Goal: Task Accomplishment & Management: Manage account settings

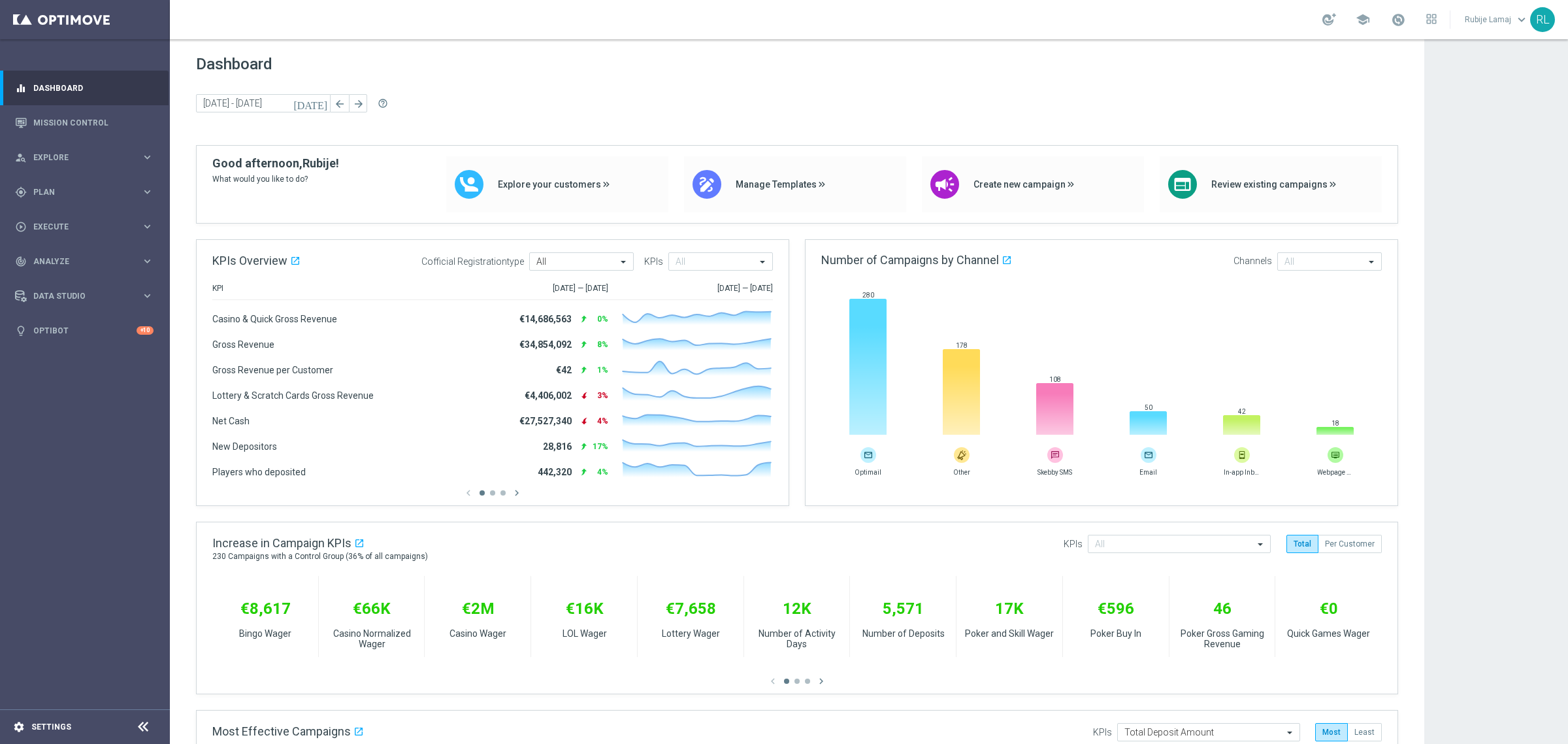
click at [11, 726] on div "settings Settings" at bounding box center [65, 726] width 130 height 12
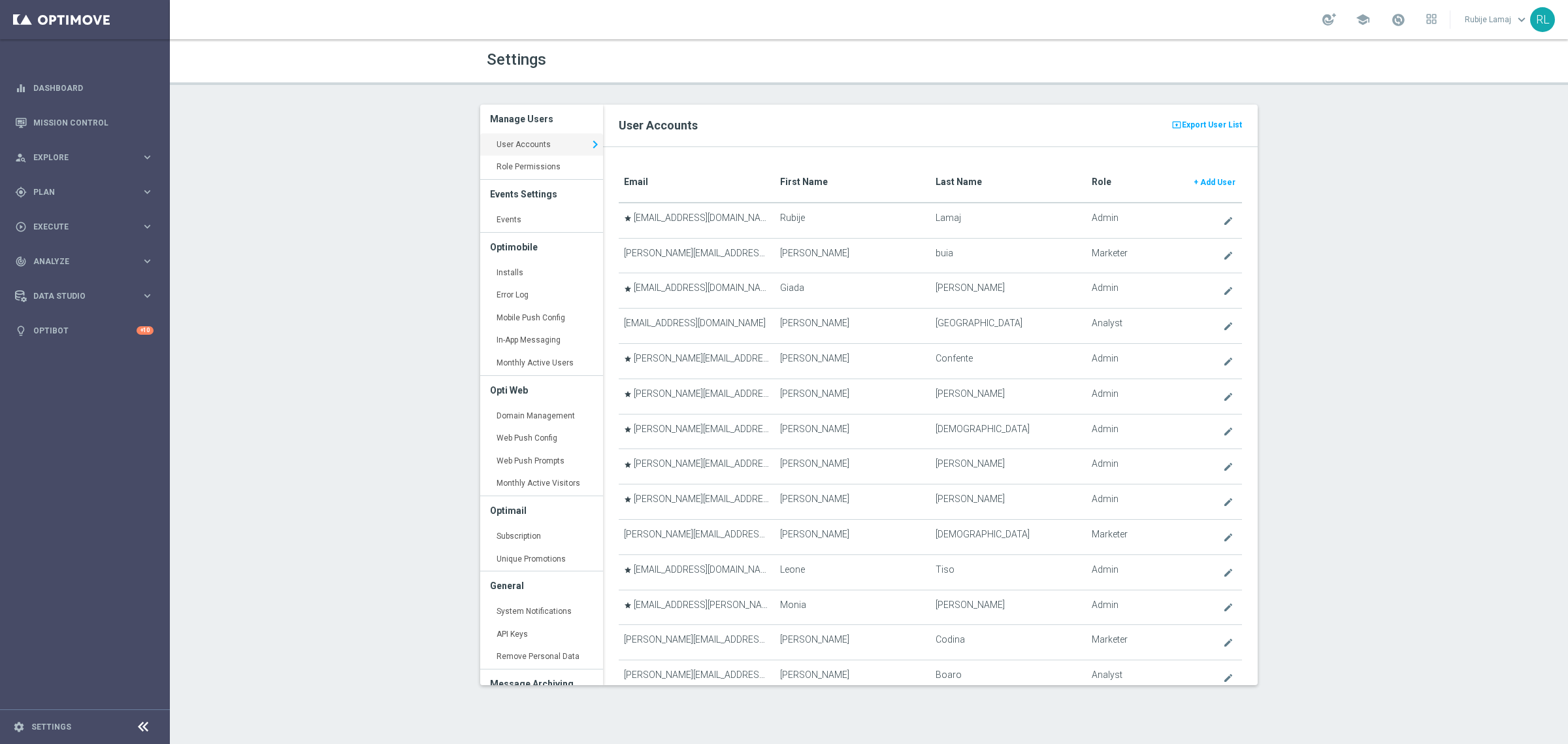
click at [792, 183] on translate "First Name" at bounding box center [804, 181] width 48 height 11
